Goal: Transaction & Acquisition: Subscribe to service/newsletter

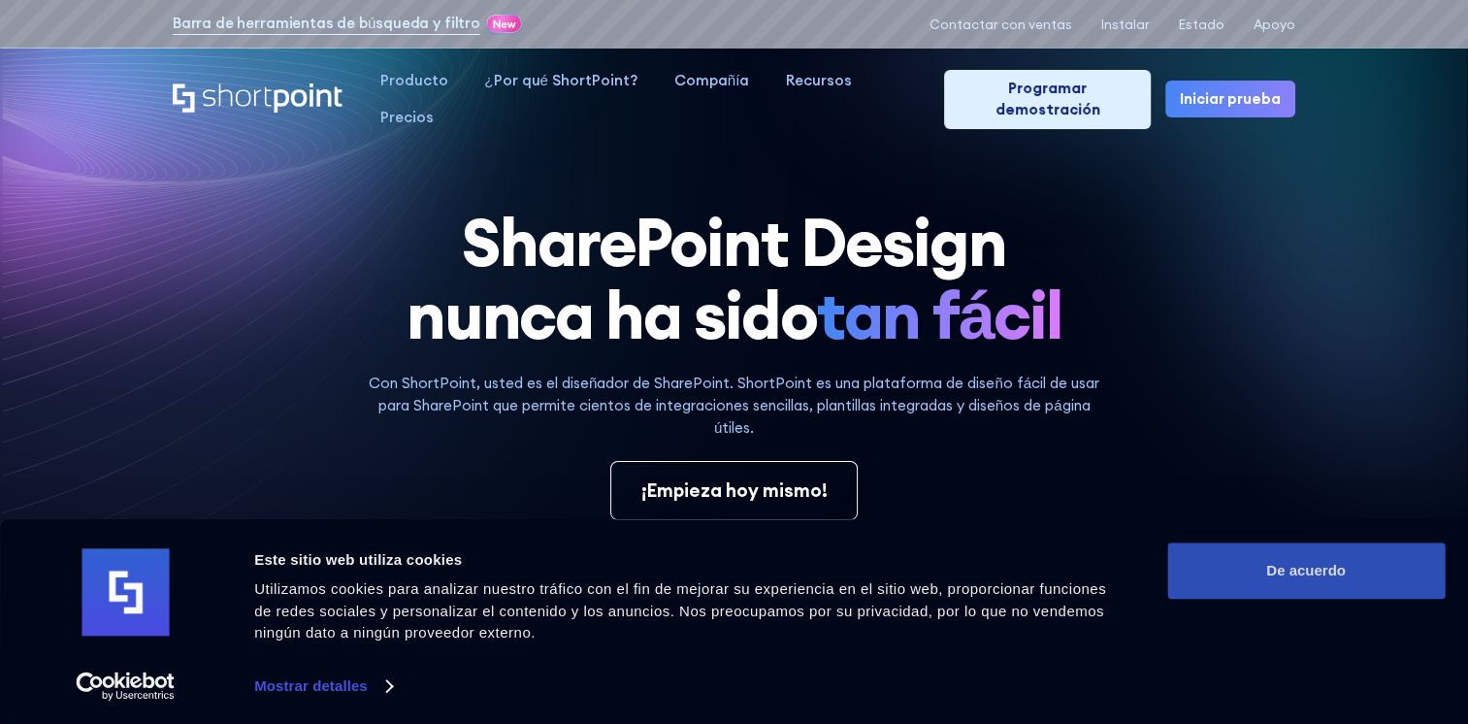
click at [1287, 559] on button "De acuerdo" at bounding box center [1305, 570] width 277 height 56
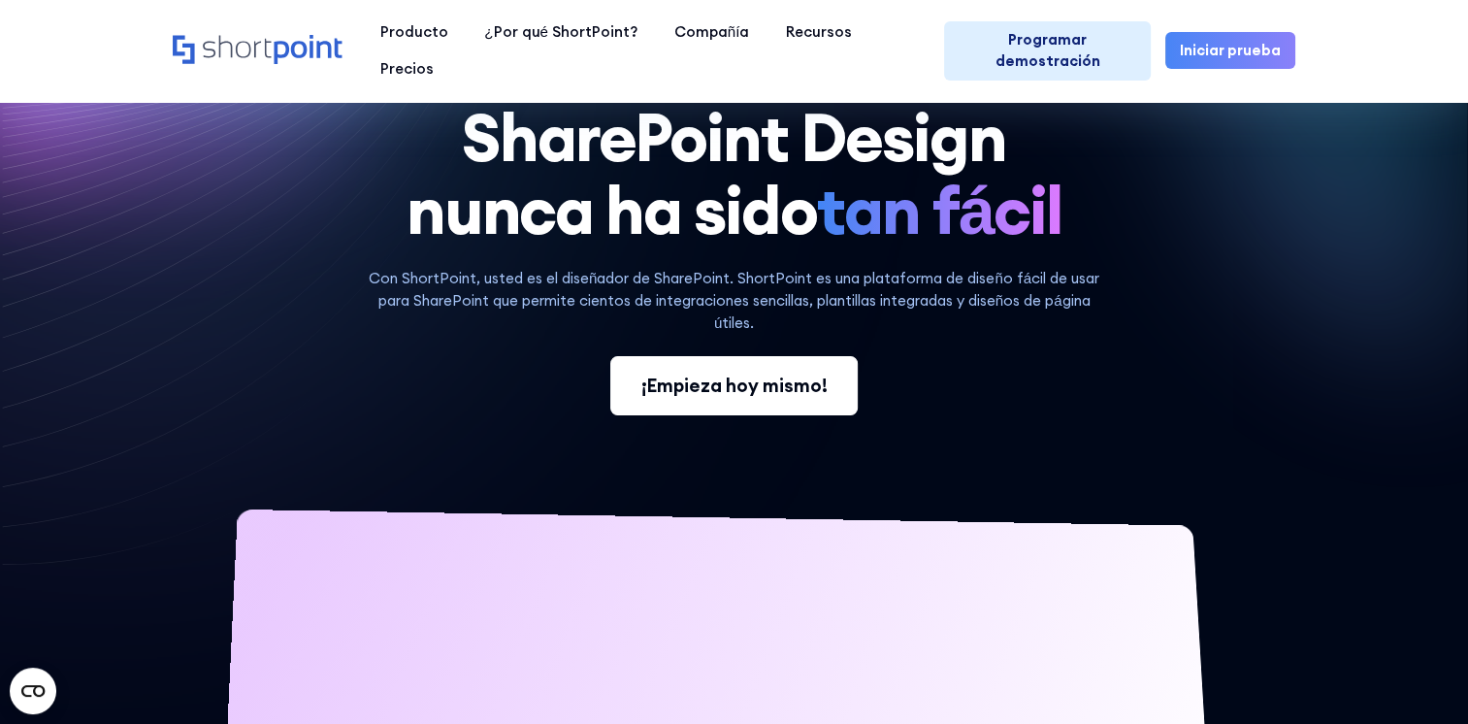
scroll to position [97, 0]
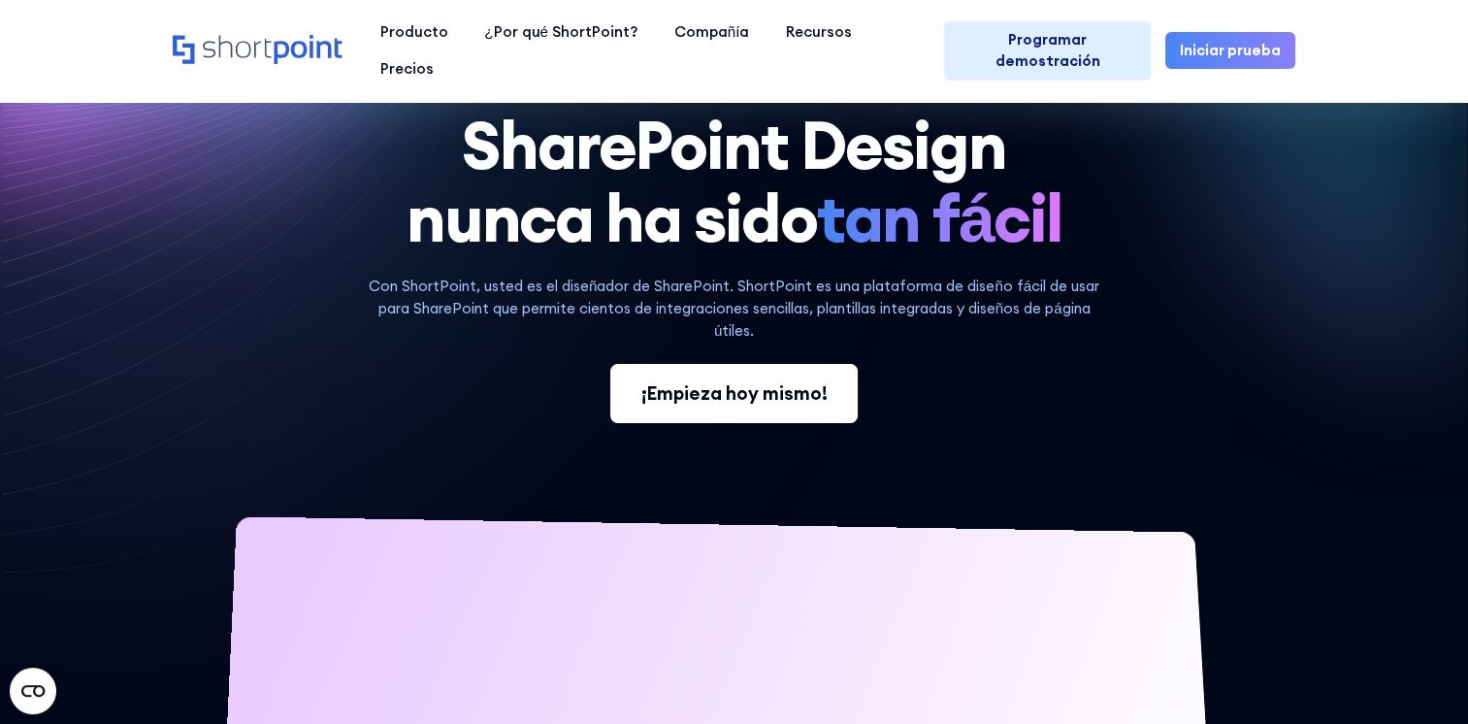
click at [803, 384] on div "¡Empieza hoy mismo!" at bounding box center [734, 392] width 186 height 27
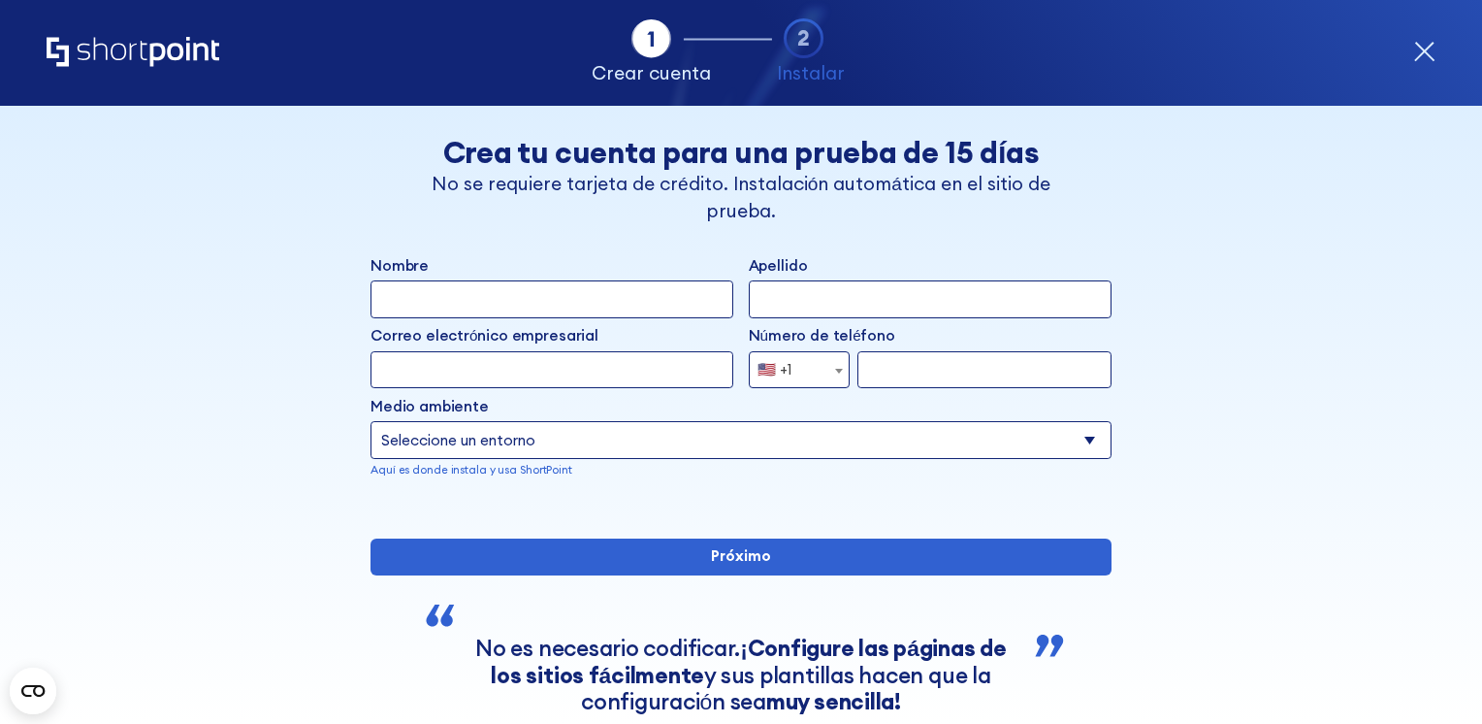
click at [447, 297] on input "Nombre" at bounding box center [552, 298] width 363 height 37
click at [566, 306] on input "Nombre" at bounding box center [552, 298] width 363 height 37
type input "Mara Gabriela"
click at [927, 307] on input "Apellido" at bounding box center [930, 298] width 363 height 37
type input "Zumaeta Sánchez"
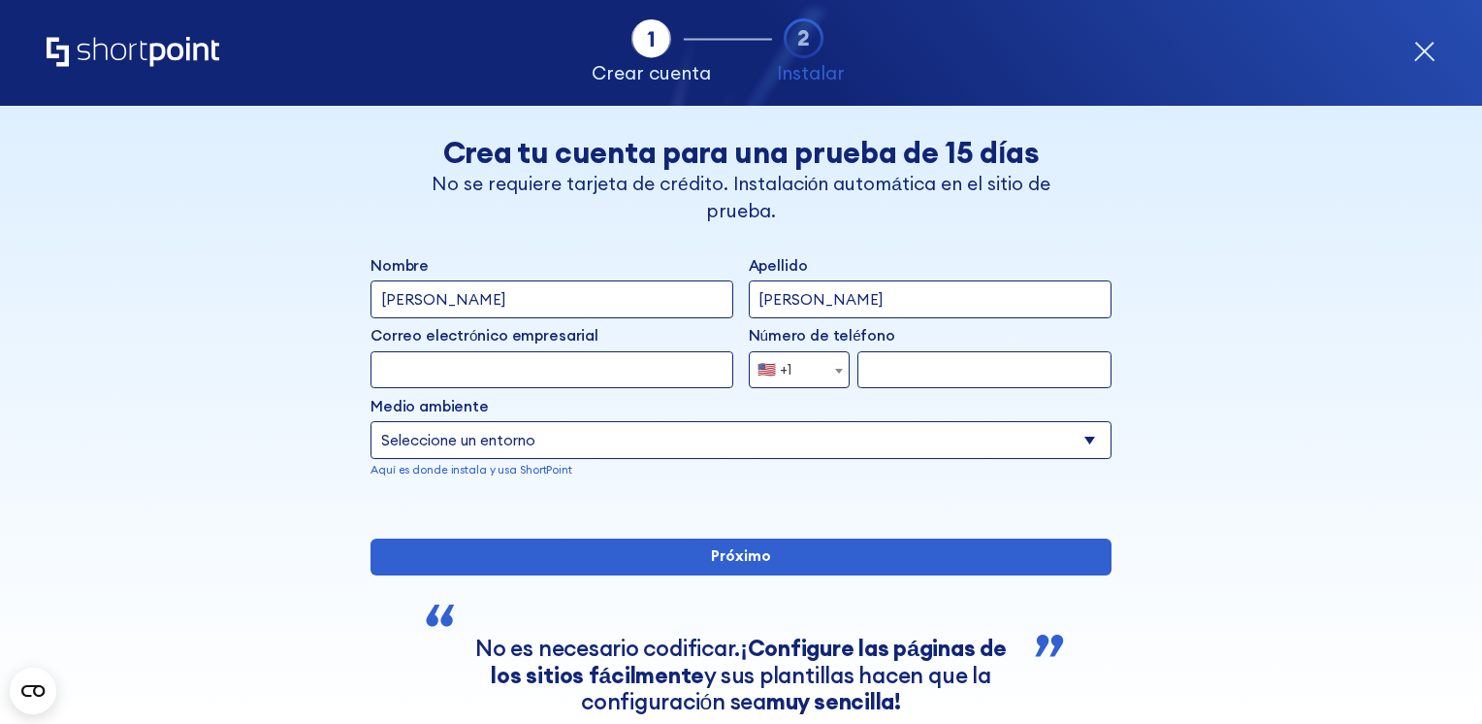
drag, startPoint x: 552, startPoint y: 306, endPoint x: 407, endPoint y: 308, distance: 144.6
click at [407, 308] on input "Mara Gabriela" at bounding box center [552, 298] width 363 height 37
type input "Mara"
drag, startPoint x: 815, startPoint y: 304, endPoint x: 681, endPoint y: 287, distance: 134.9
click at [681, 287] on div "Nombre Mara Apellido Zumaeta Sánchez" at bounding box center [741, 286] width 741 height 63
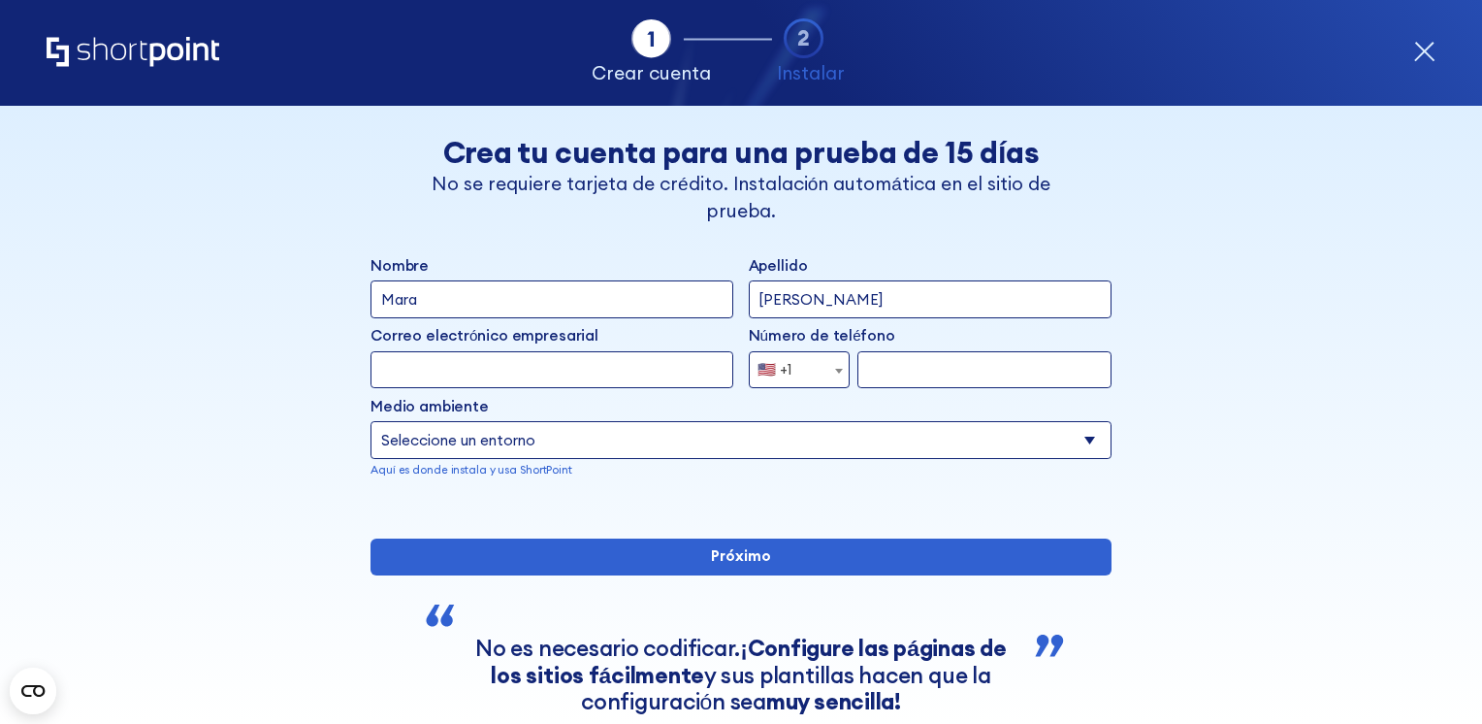
type input "Sánchez"
click at [493, 376] on input "Correo electrónico empresarial" at bounding box center [552, 369] width 363 height 37
type input "mara.zumaeta.serit@BeamSuntory.com"
click at [835, 371] on b "forma" at bounding box center [839, 371] width 8 height 5
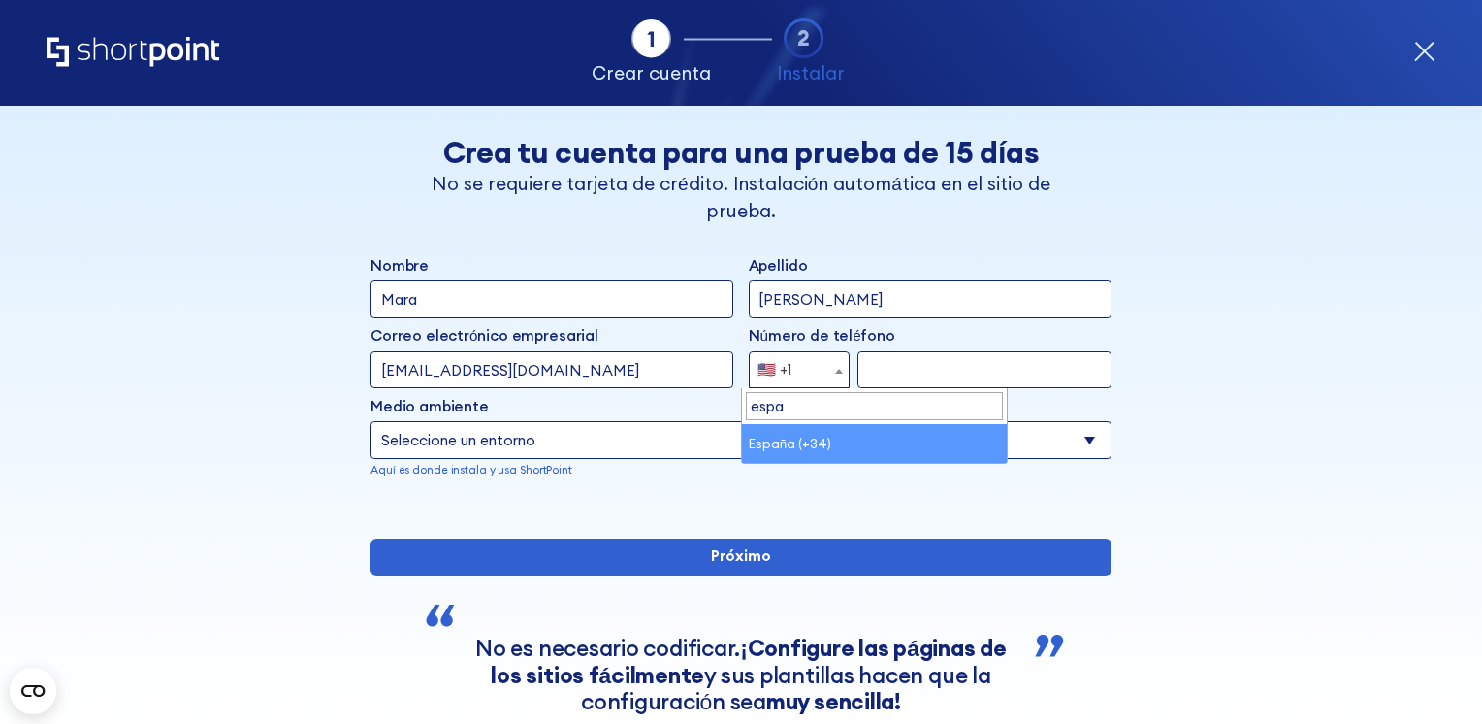
type input "espa"
select select "+34"
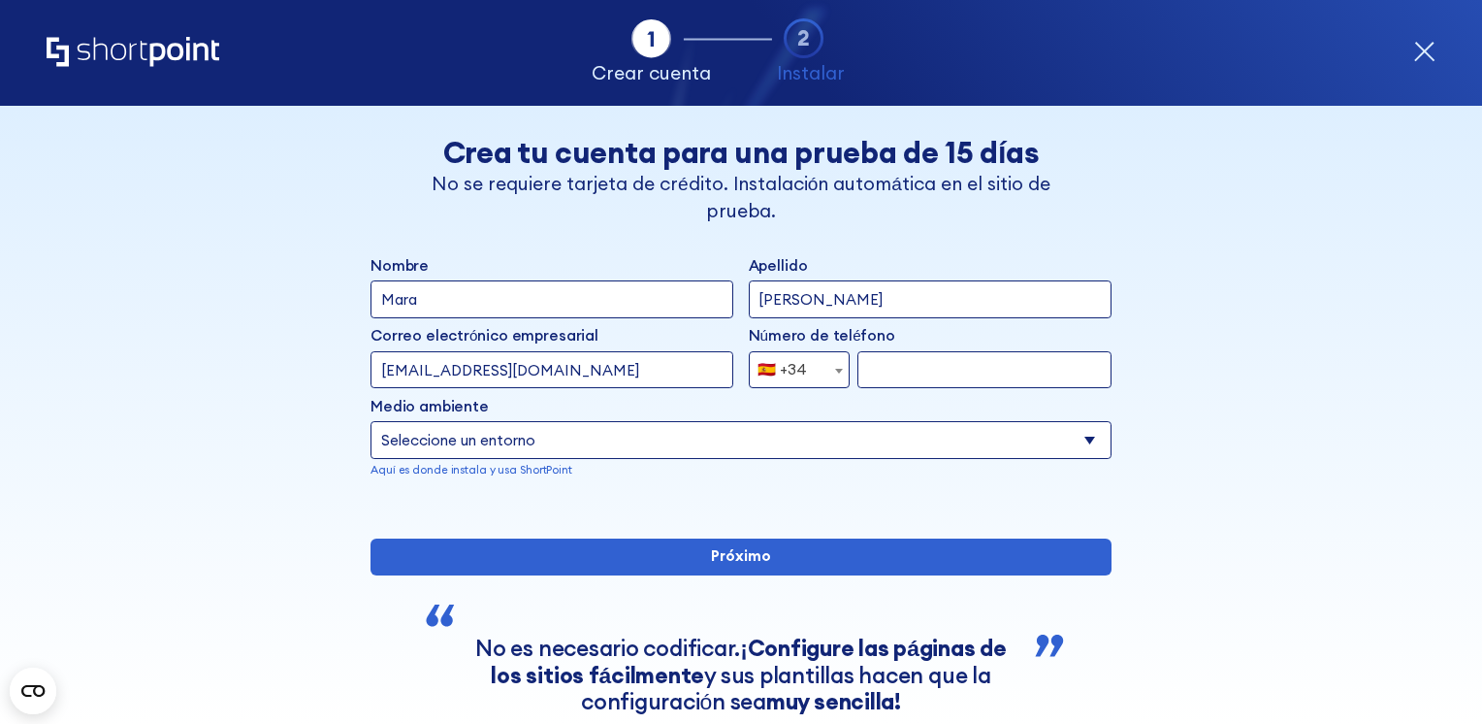
click at [870, 361] on input "forma" at bounding box center [984, 369] width 254 height 37
type input "624281367"
click at [629, 448] on select "Seleccione un entorno Microsoft 365 SharePoint Online Edición de suscripción de…" at bounding box center [741, 439] width 741 height 37
click at [371, 421] on select "Seleccione un entorno Microsoft 365 SharePoint Online Edición de suscripción de…" at bounding box center [741, 439] width 741 height 37
click at [1016, 508] on div "forma" at bounding box center [741, 508] width 741 height 0
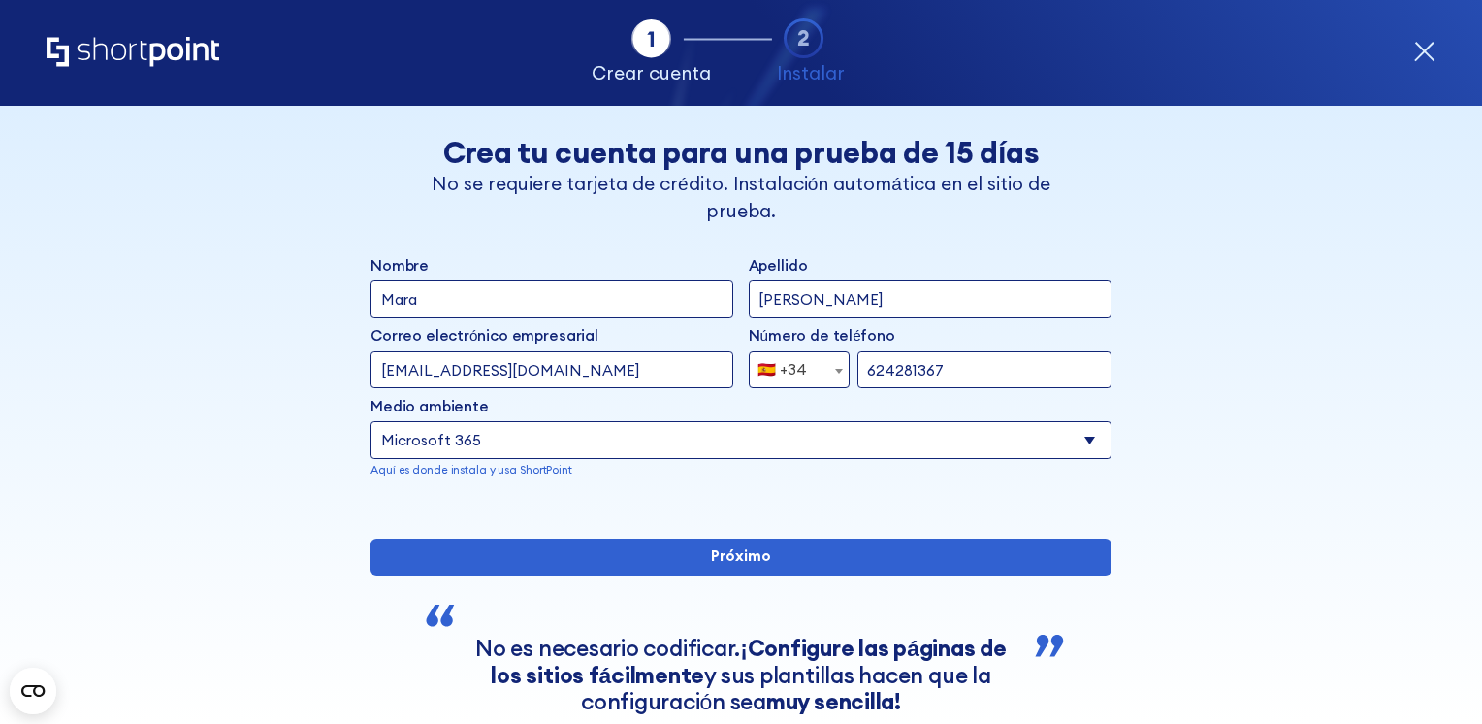
click at [718, 450] on select "Seleccione un entorno Microsoft 365 SharePoint Online Edición de suscripción de…" at bounding box center [741, 439] width 741 height 37
select select "SharePoint Online"
click at [371, 421] on select "Seleccione un entorno Microsoft 365 SharePoint Online Edición de suscripción de…" at bounding box center [741, 439] width 741 height 37
click at [657, 505] on div "Nombre Mara Apellido Sánchez Correo electrónico empresarial Invalid Email Addre…" at bounding box center [741, 382] width 741 height 254
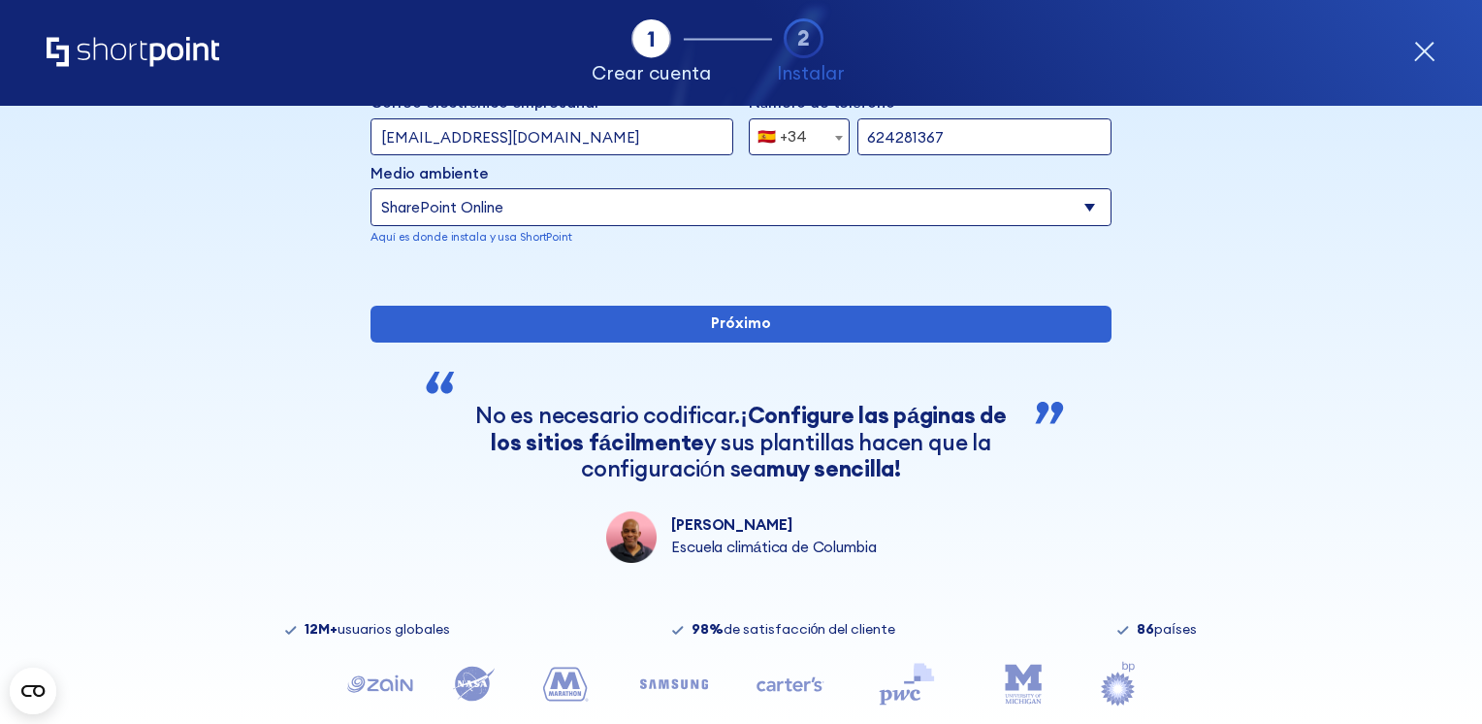
scroll to position [149, 0]
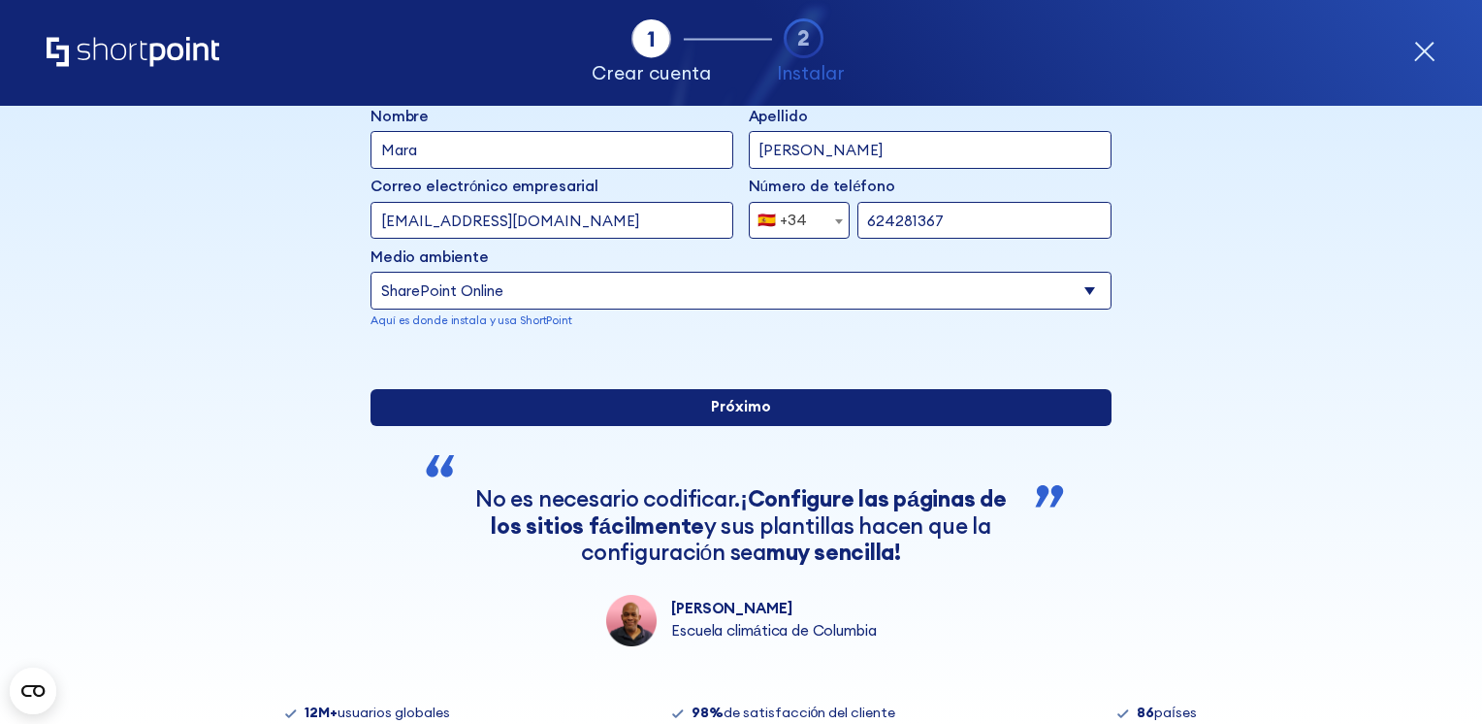
click at [768, 426] on input "Próximo" at bounding box center [741, 407] width 741 height 37
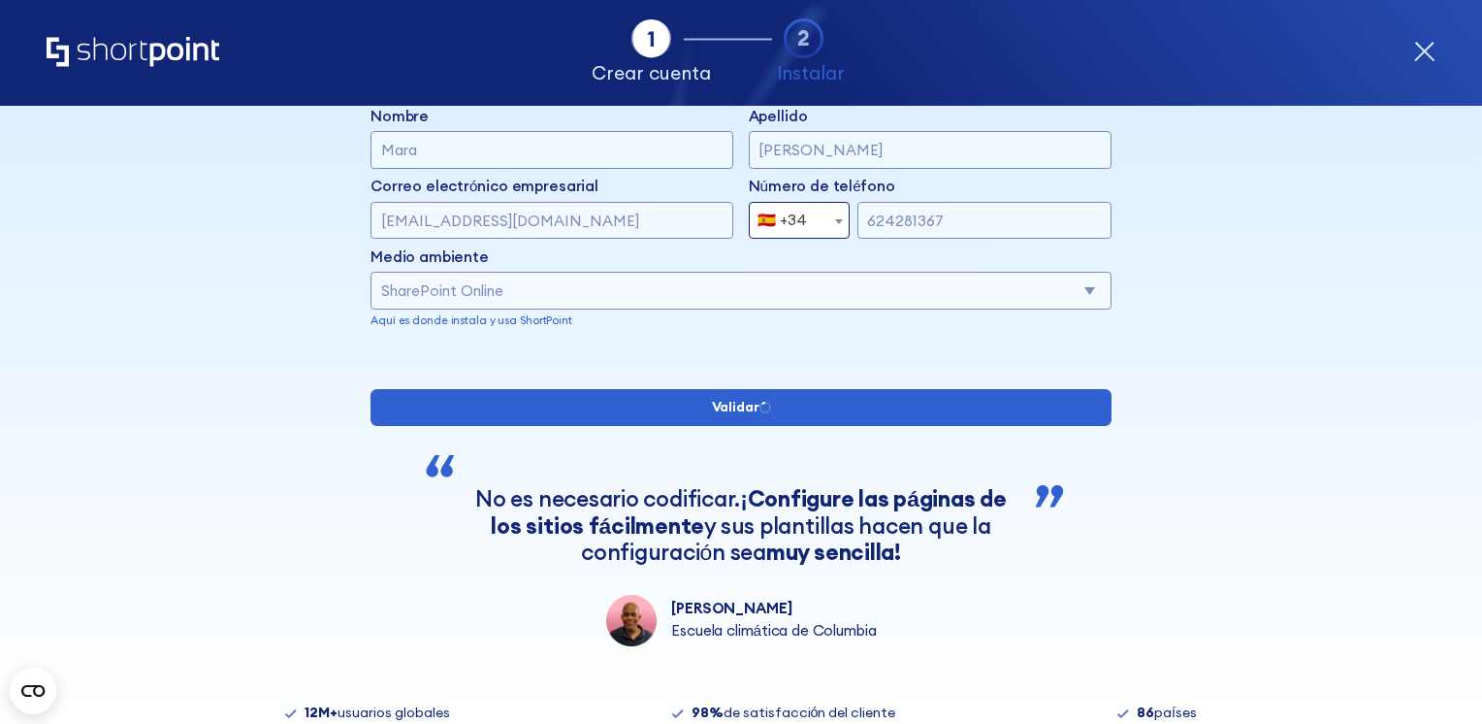
type input "Sánchez"
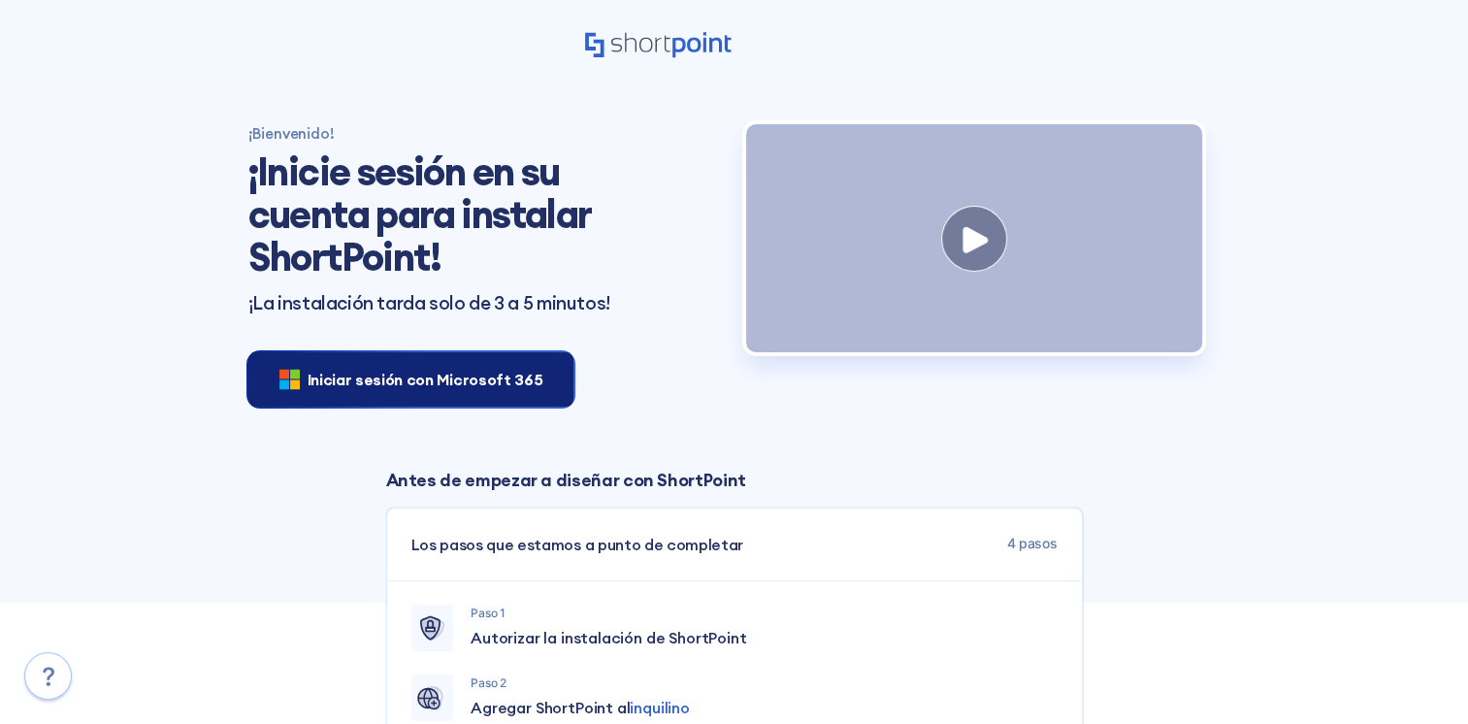
click at [432, 367] on div "Iniciar sesión con Microsoft 365" at bounding box center [411, 379] width 326 height 54
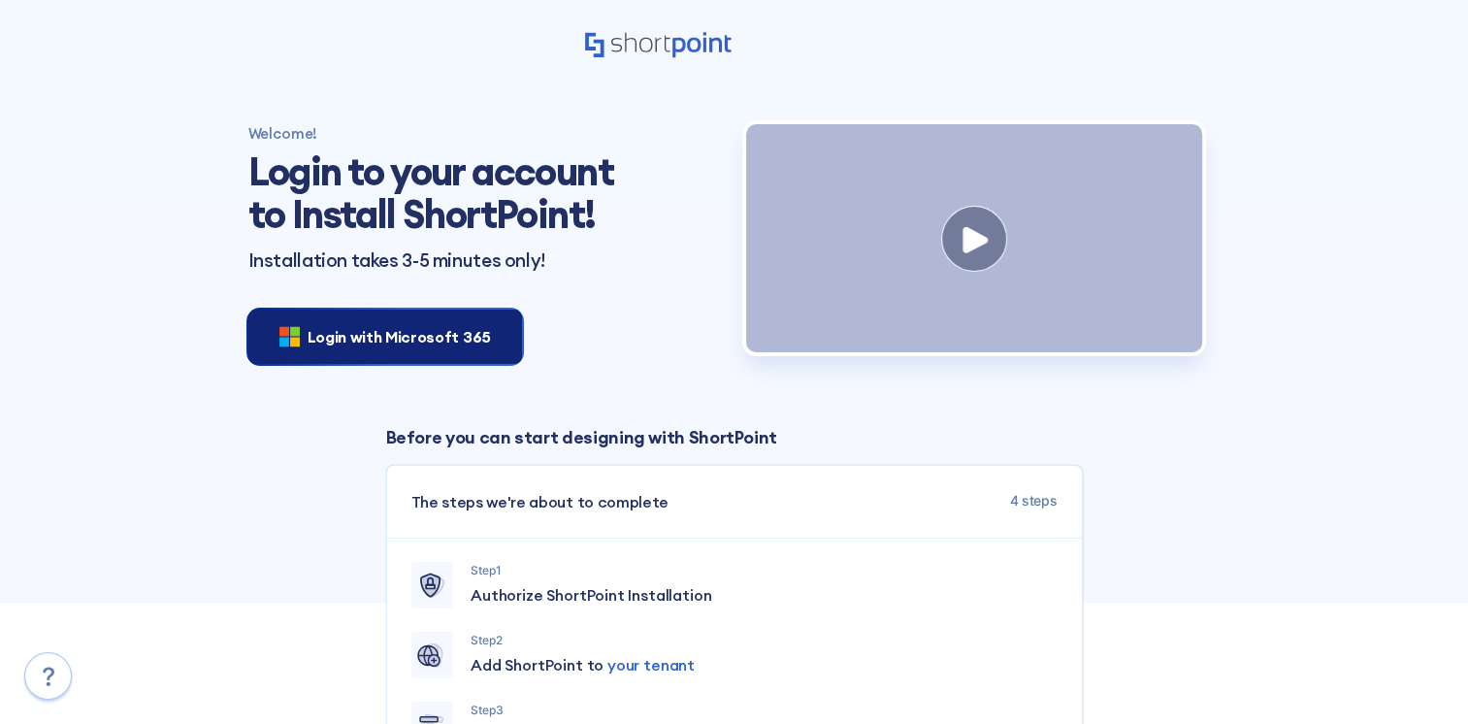
click at [415, 318] on div "Login with Microsoft 365" at bounding box center [385, 336] width 274 height 54
click at [376, 357] on div "Login with Microsoft 365" at bounding box center [385, 336] width 274 height 54
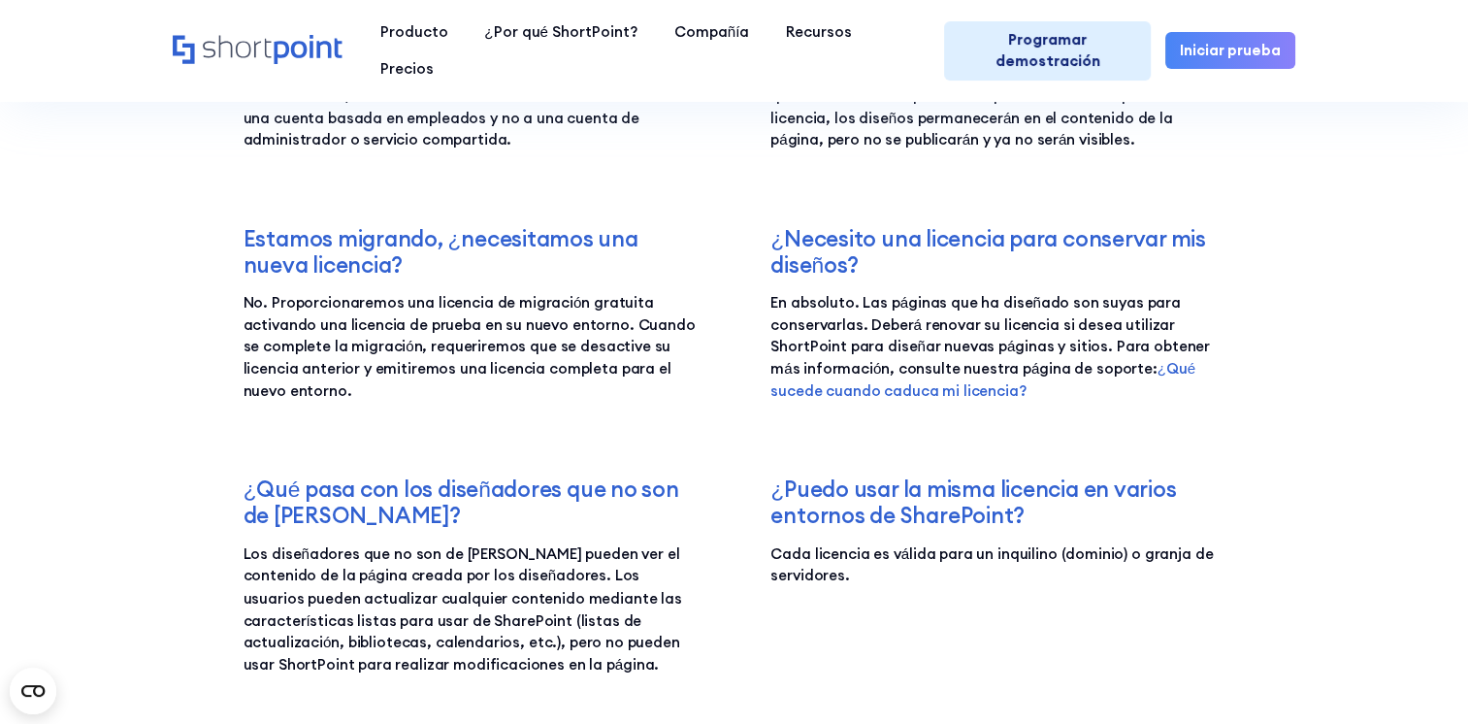
scroll to position [3104, 0]
